Goal: Find specific page/section: Find specific page/section

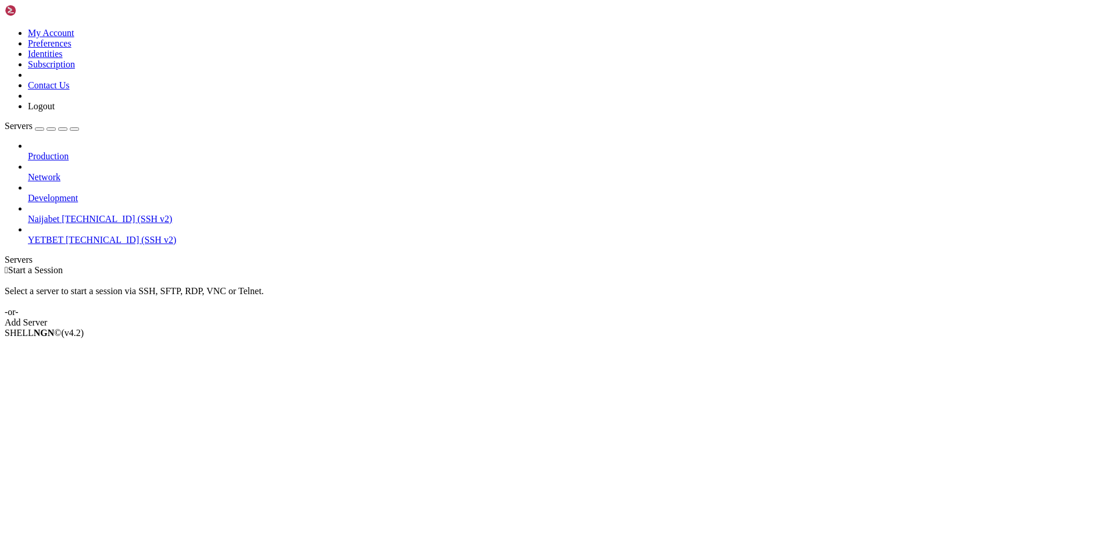
click at [58, 235] on span "YETBET" at bounding box center [45, 240] width 35 height 10
click at [59, 235] on span "YETBET" at bounding box center [45, 240] width 35 height 10
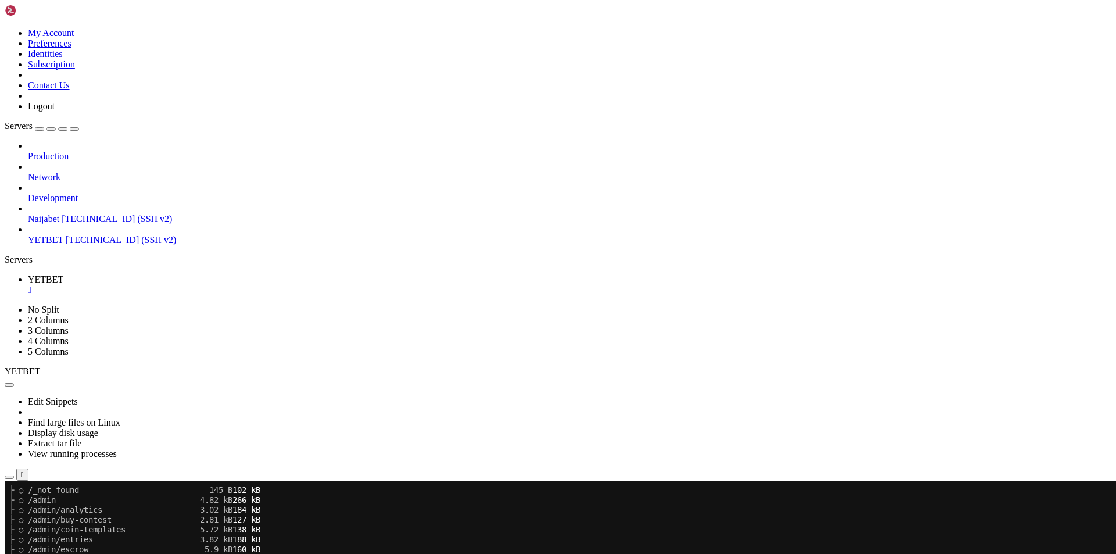
scroll to position [632, 0]
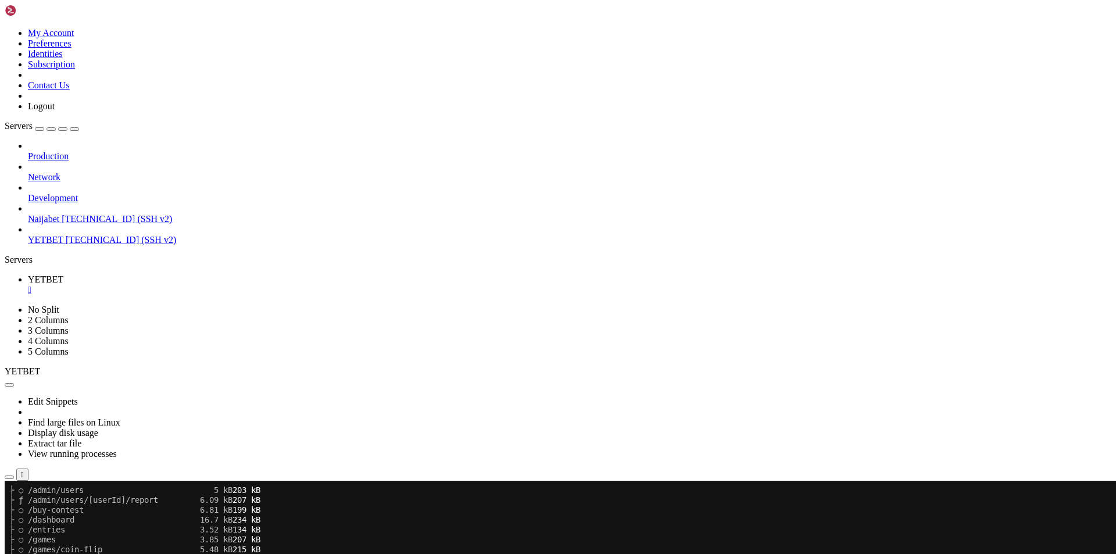
scroll to position [1621, 0]
